Goal: Information Seeking & Learning: Compare options

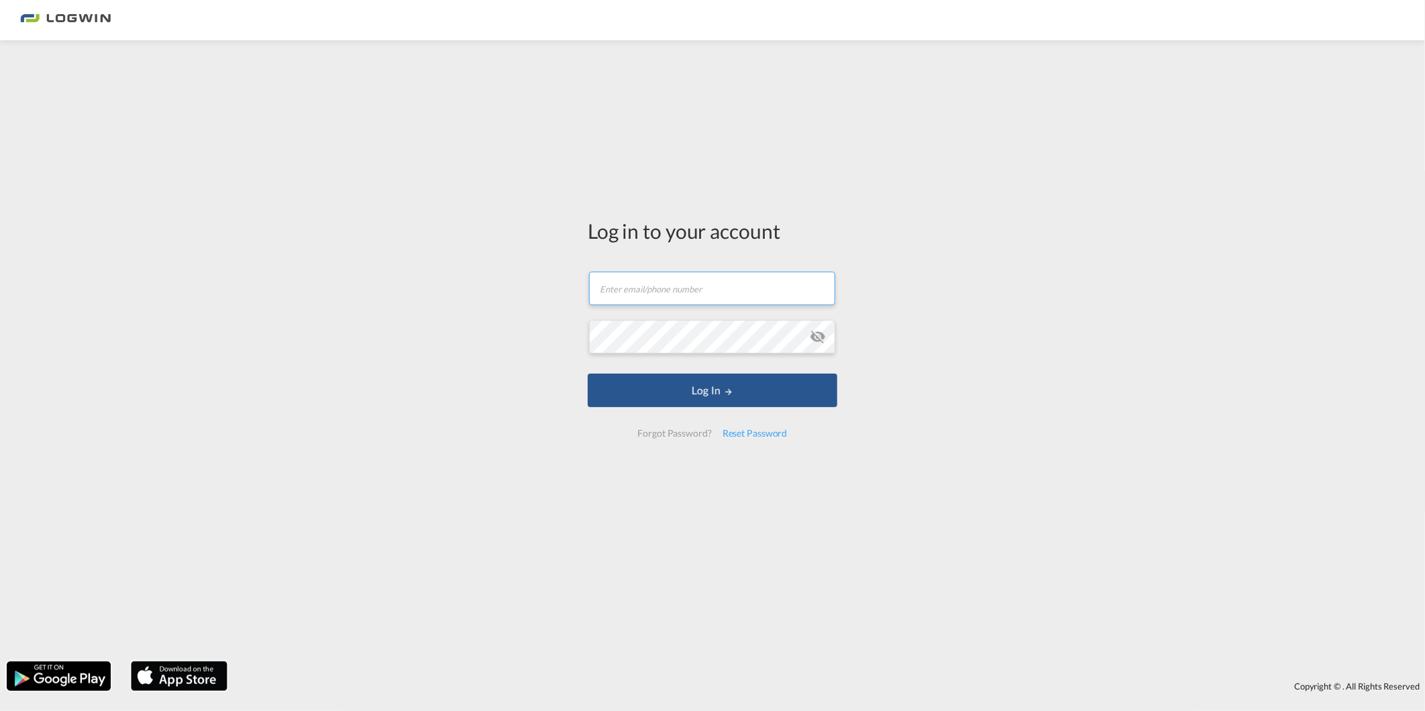
type input "[PERSON_NAME][EMAIL_ADDRESS][PERSON_NAME][DOMAIN_NAME]"
click at [727, 381] on form "[PERSON_NAME][EMAIL_ADDRESS][PERSON_NAME][DOMAIN_NAME] Email field is required …" at bounding box center [713, 354] width 250 height 193
